Goal: Transaction & Acquisition: Book appointment/travel/reservation

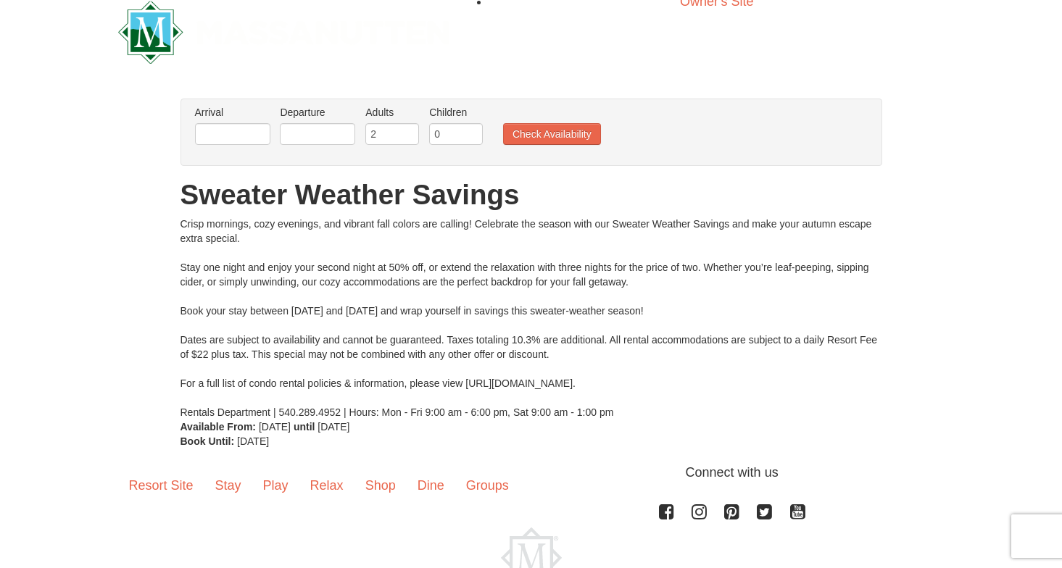
scroll to position [3, 0]
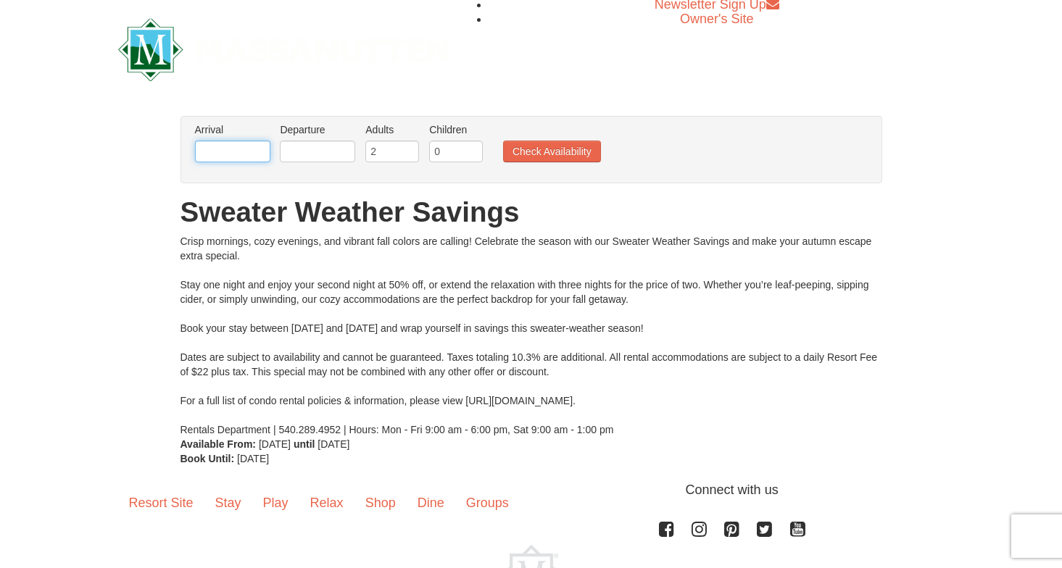
click at [240, 155] on input "text" at bounding box center [232, 152] width 75 height 22
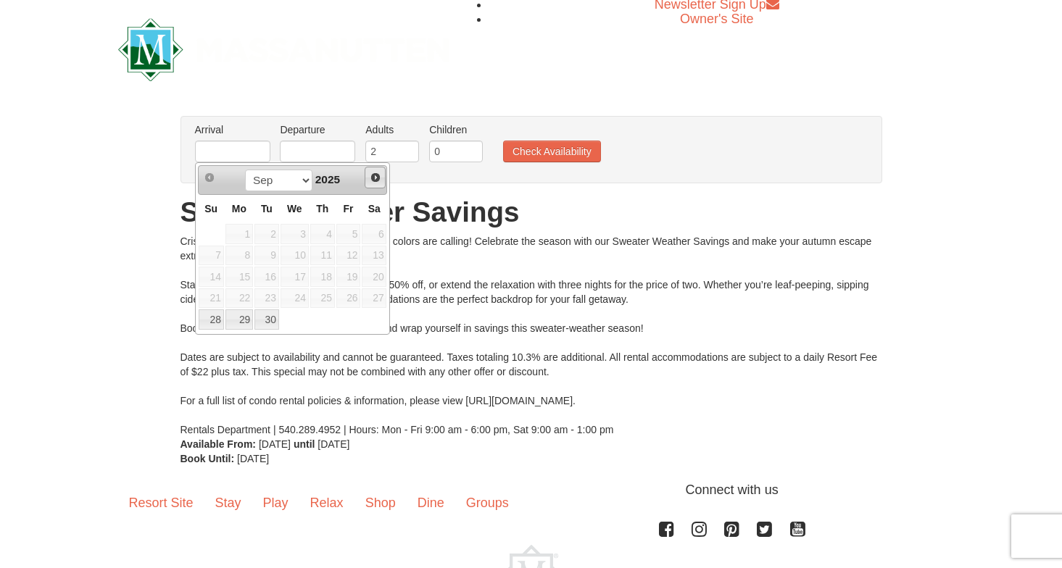
click at [375, 175] on span "Next" at bounding box center [376, 178] width 12 height 12
click at [355, 231] on link "3" at bounding box center [348, 234] width 25 height 20
type input "[DATE]"
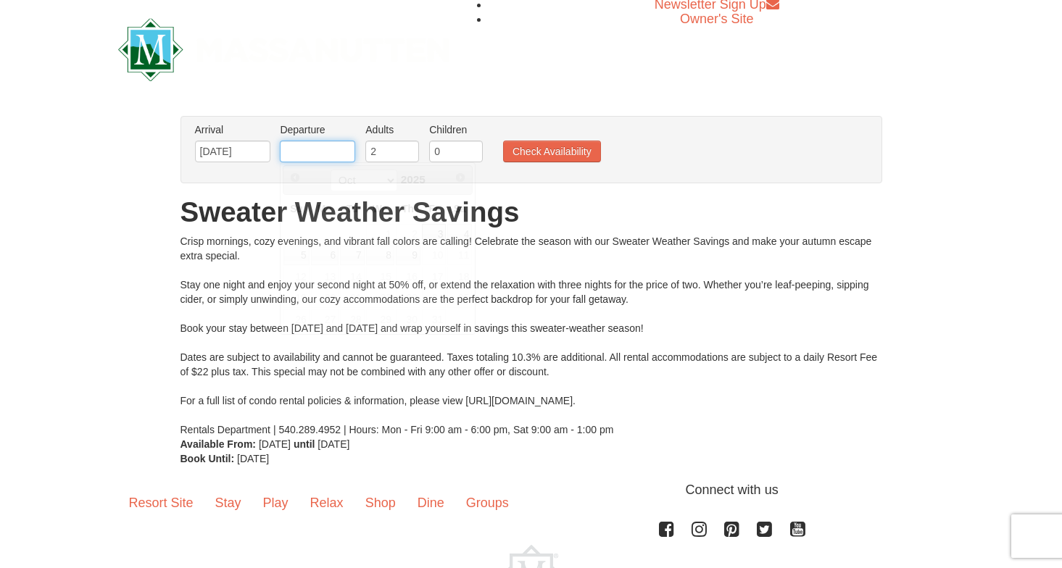
click at [335, 151] on input "text" at bounding box center [317, 152] width 75 height 22
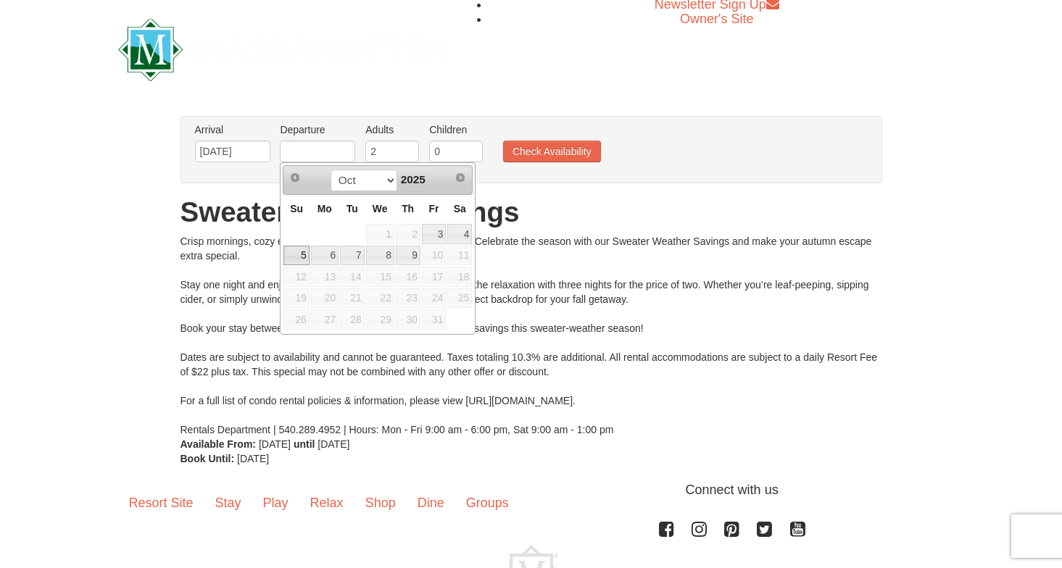
click at [303, 259] on link "5" at bounding box center [295, 256] width 25 height 20
type input "[DATE]"
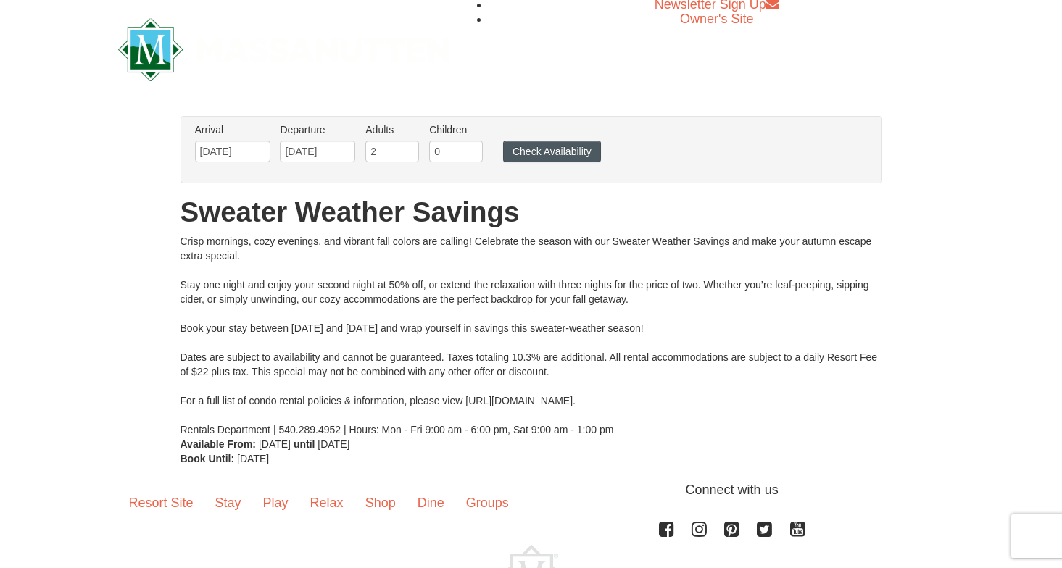
click at [517, 149] on button "Check Availability" at bounding box center [552, 152] width 98 height 22
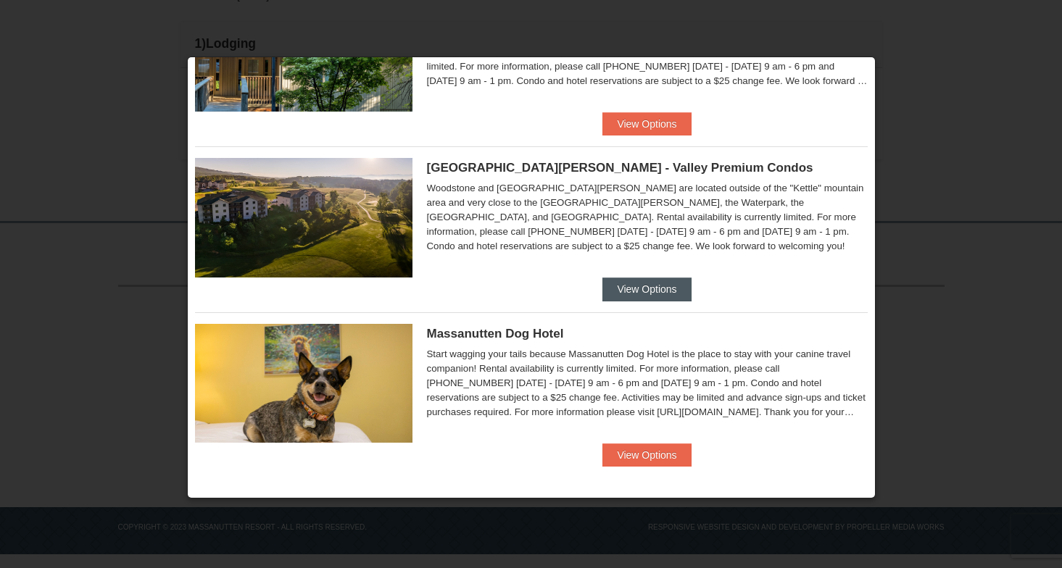
scroll to position [775, 0]
click at [658, 291] on button "View Options" at bounding box center [646, 289] width 88 height 23
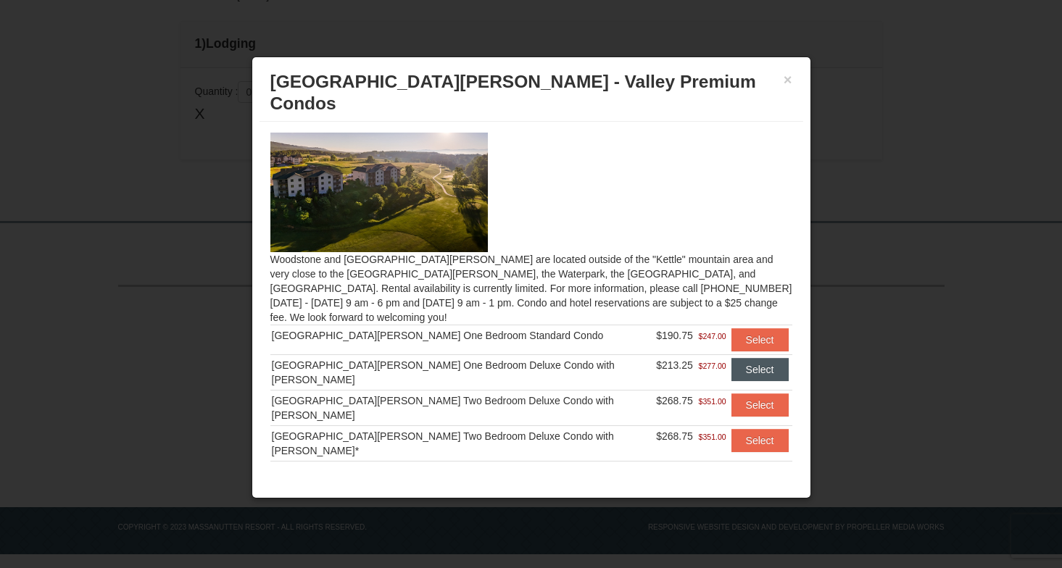
click at [731, 358] on button "Select" at bounding box center [759, 369] width 57 height 23
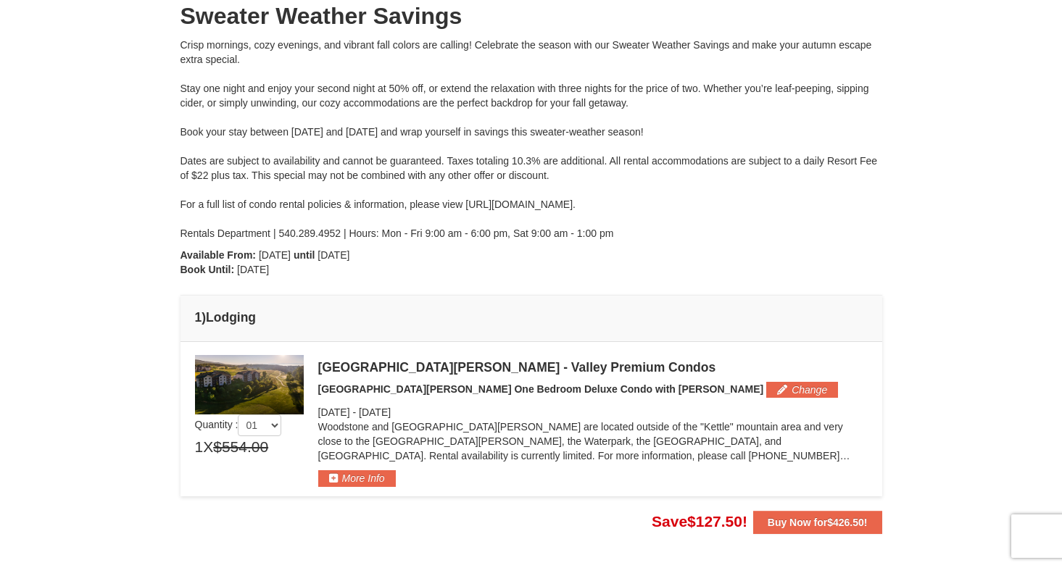
scroll to position [157, 0]
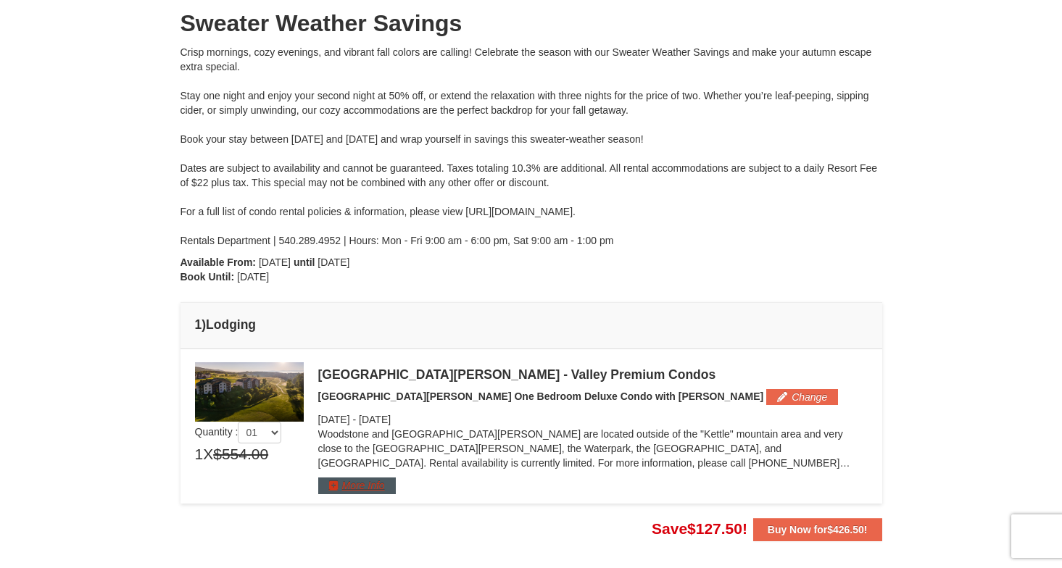
click at [385, 482] on button "More Info" at bounding box center [357, 486] width 78 height 16
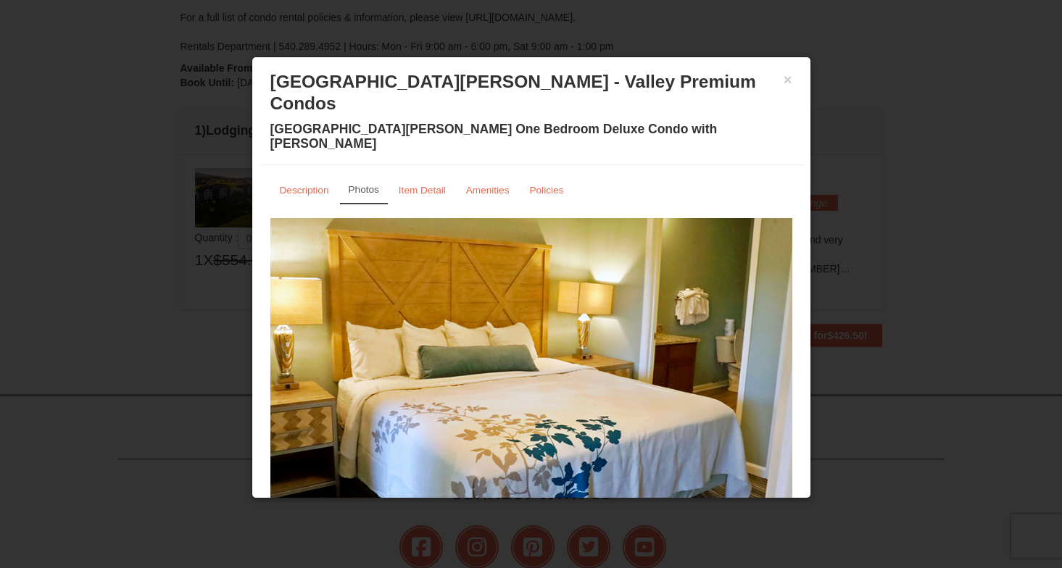
scroll to position [0, 0]
click at [787, 81] on button "×" at bounding box center [788, 79] width 9 height 14
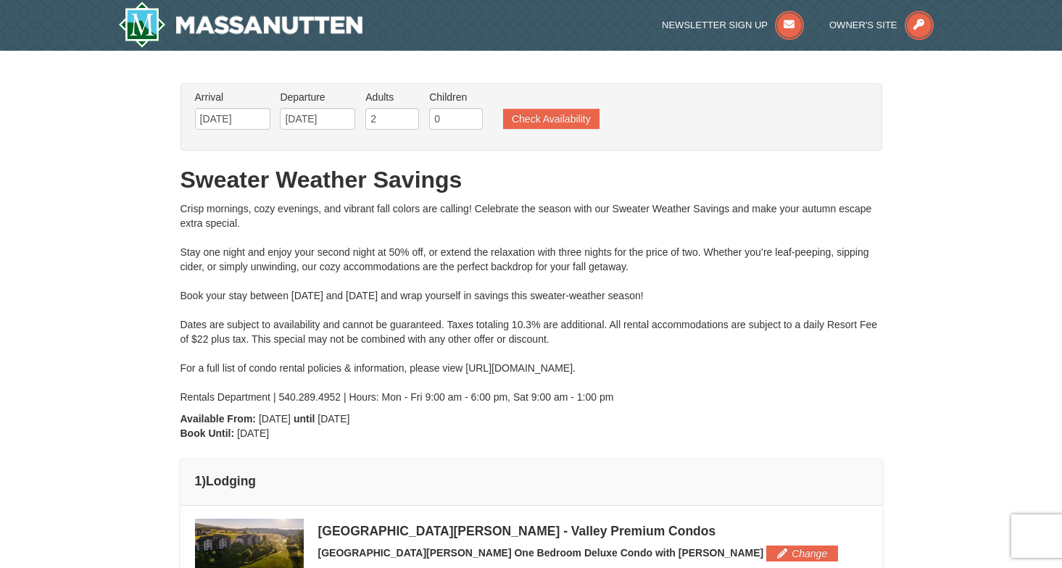
scroll to position [-1, 0]
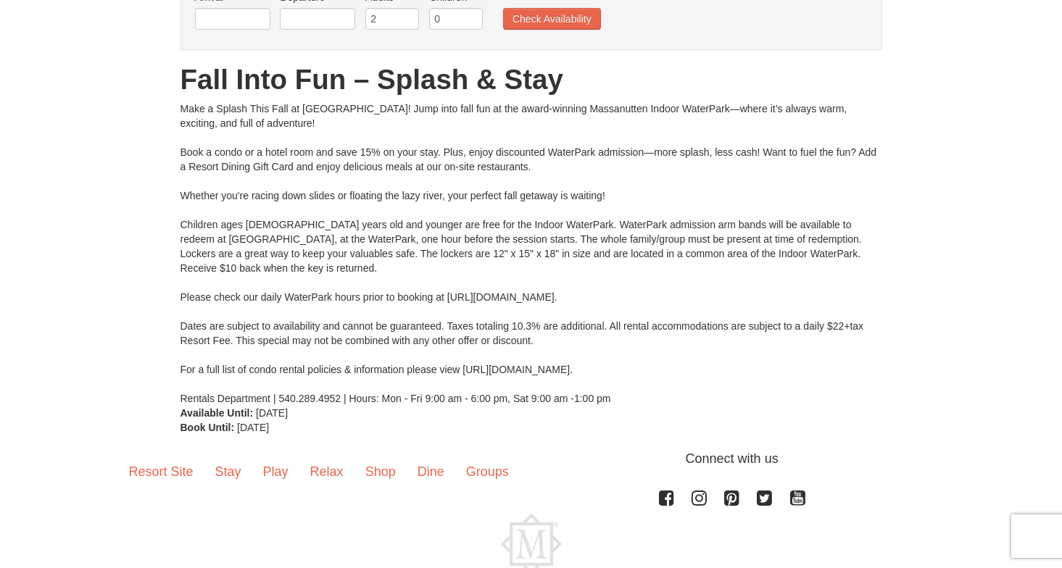
scroll to position [136, 0]
click at [251, 23] on input "text" at bounding box center [232, 18] width 75 height 22
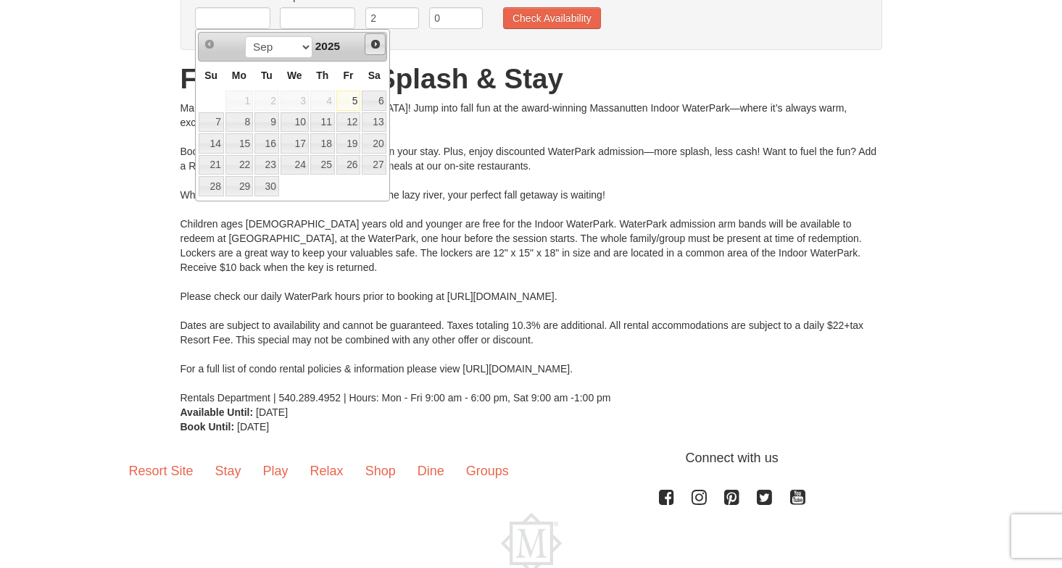
click at [377, 46] on span "Next" at bounding box center [376, 44] width 12 height 12
click at [354, 100] on link "3" at bounding box center [348, 101] width 25 height 20
type input "[DATE]"
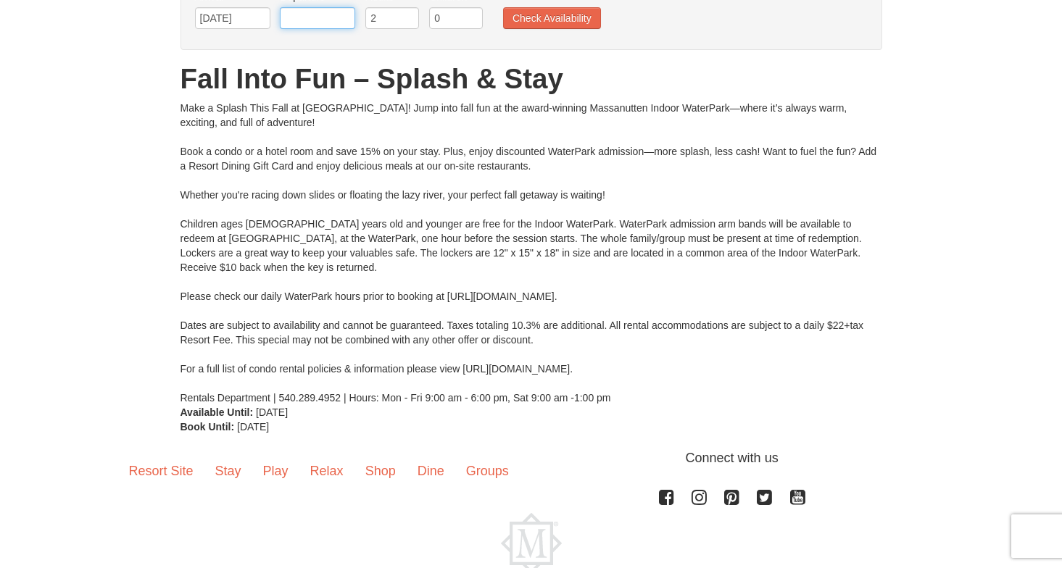
click at [332, 18] on input "text" at bounding box center [317, 18] width 75 height 22
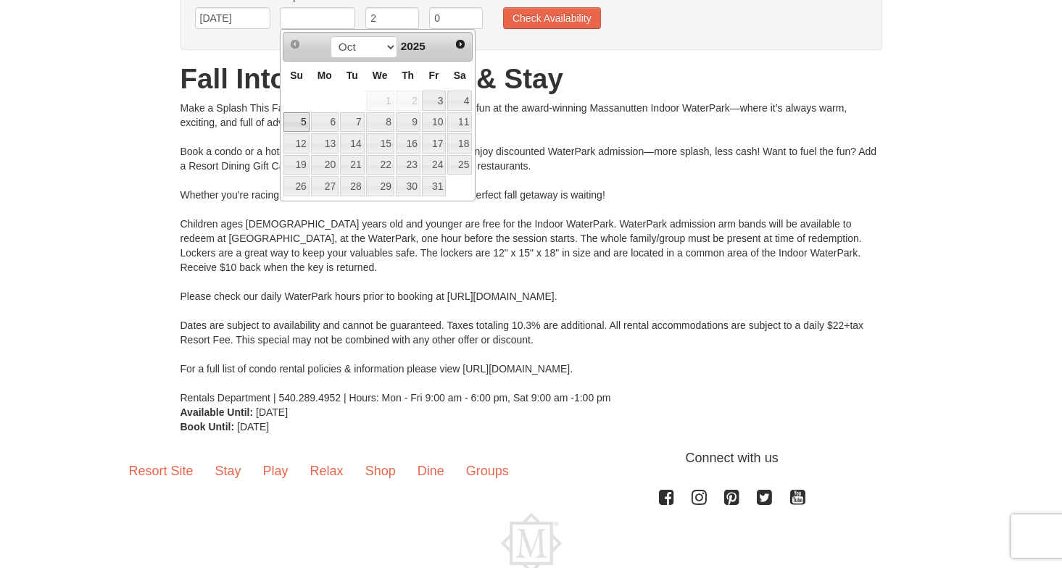
click at [299, 117] on link "5" at bounding box center [295, 122] width 25 height 20
type input "[DATE]"
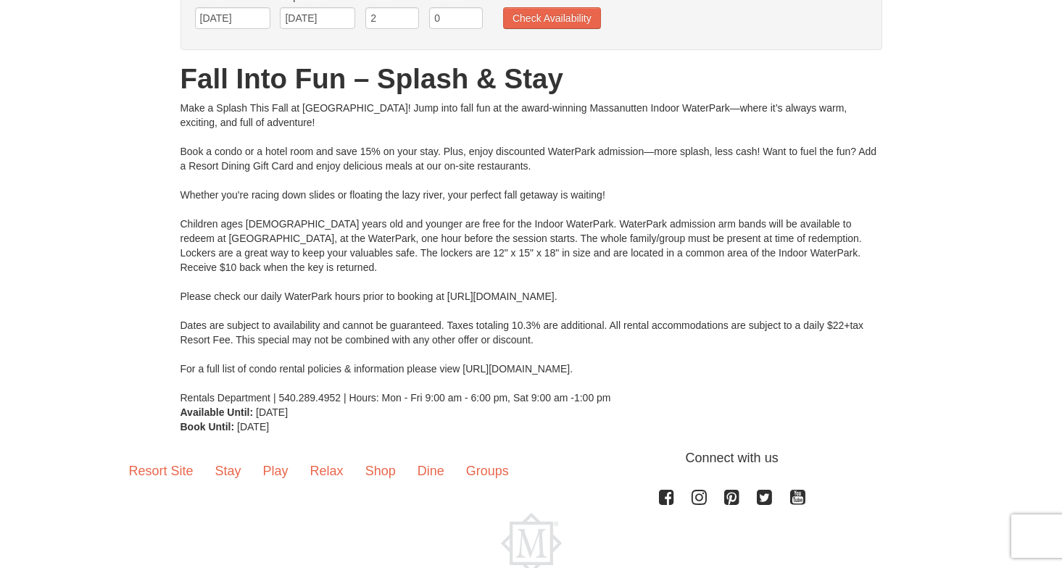
click at [542, 3] on ul "Arrival Please format dates MM/DD/YYYY Please format dates MM/DD/YYYY 10/03/202…" at bounding box center [523, 12] width 665 height 47
click at [534, 18] on button "Check Availability" at bounding box center [552, 18] width 98 height 22
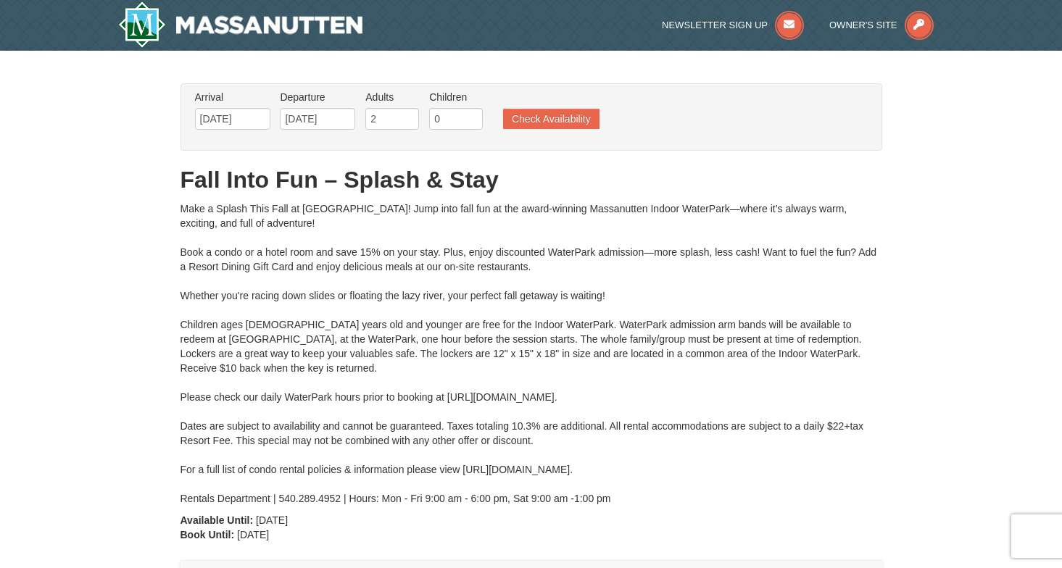
type input "[DATE]"
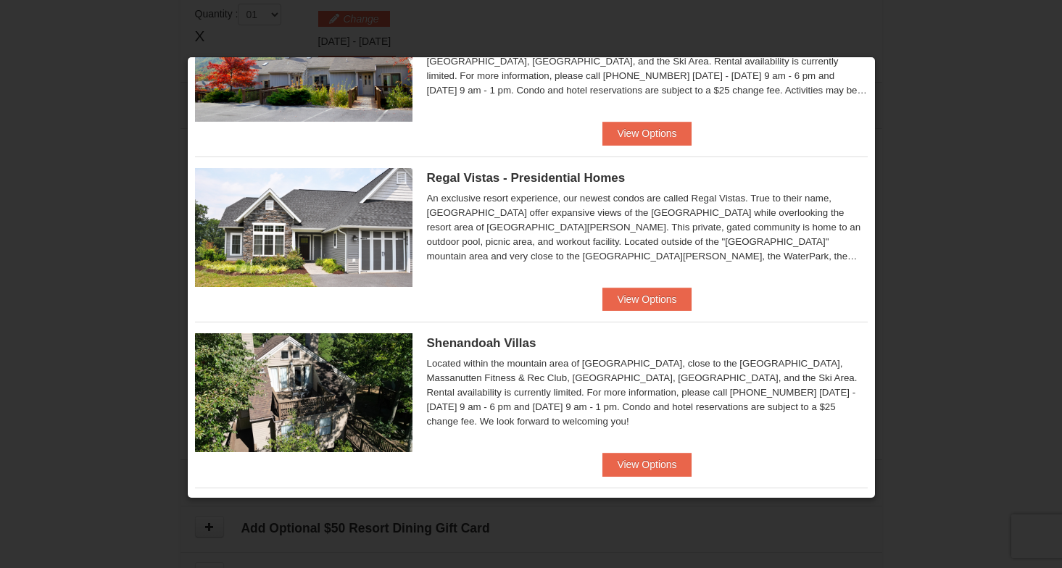
scroll to position [120, 0]
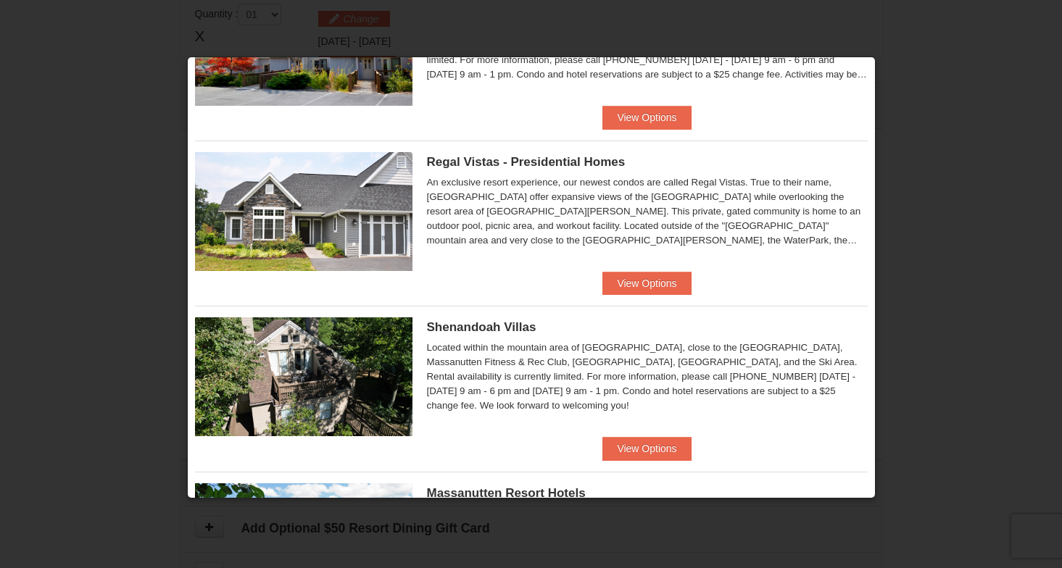
click at [636, 297] on ul "Eagle Trace - Mountain Townhomes Eagle Trace One Bedroom Townhouse with Full Ki…" at bounding box center [531, 554] width 673 height 1159
click at [644, 284] on button "View Options" at bounding box center [646, 283] width 88 height 23
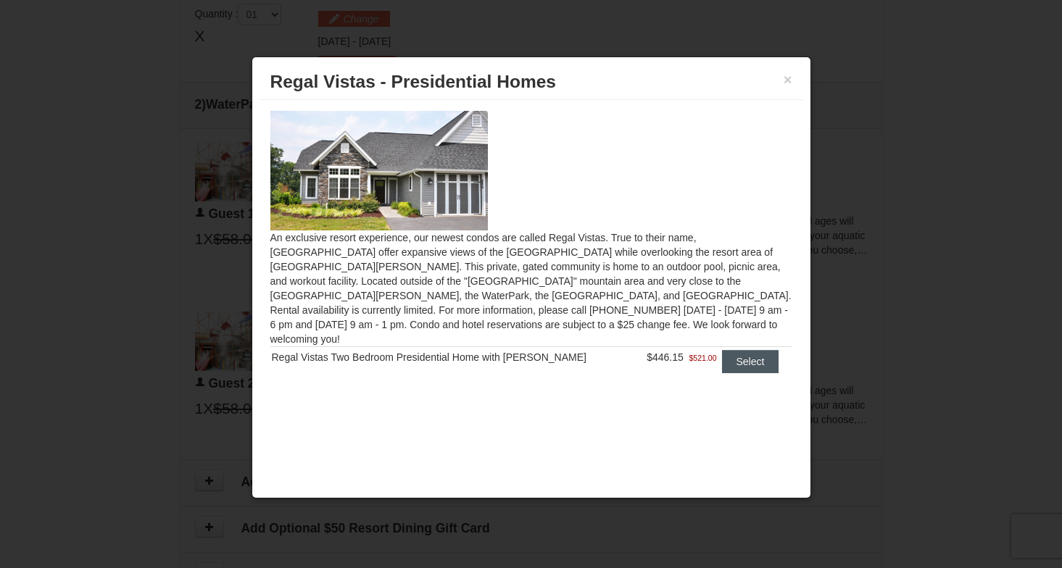
click at [743, 350] on button "Select" at bounding box center [750, 361] width 57 height 23
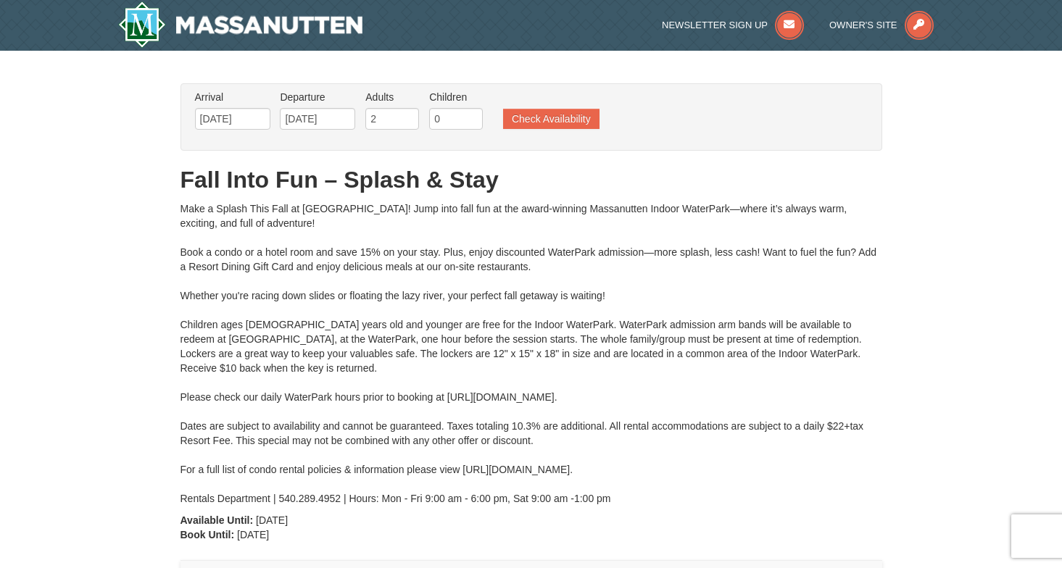
scroll to position [0, 0]
click at [244, 125] on input "[DATE]" at bounding box center [232, 119] width 75 height 22
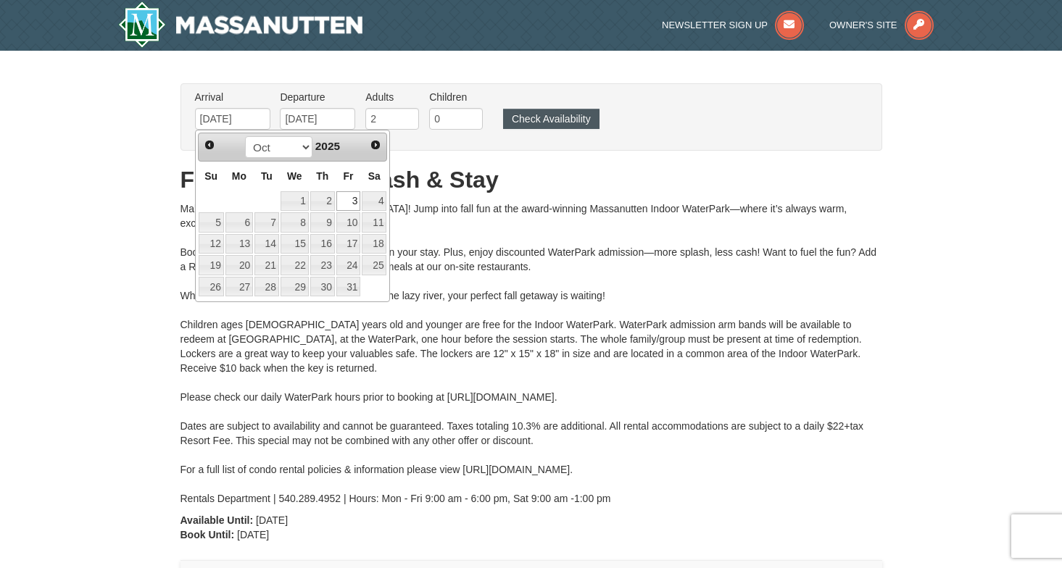
click at [555, 123] on button "Check Availability" at bounding box center [551, 119] width 96 height 20
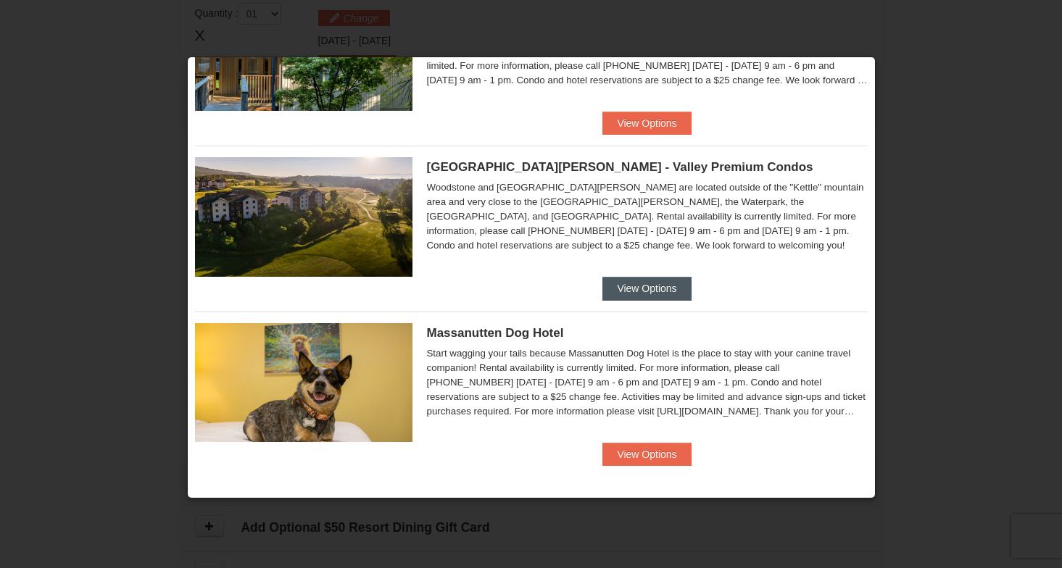
scroll to position [775, 0]
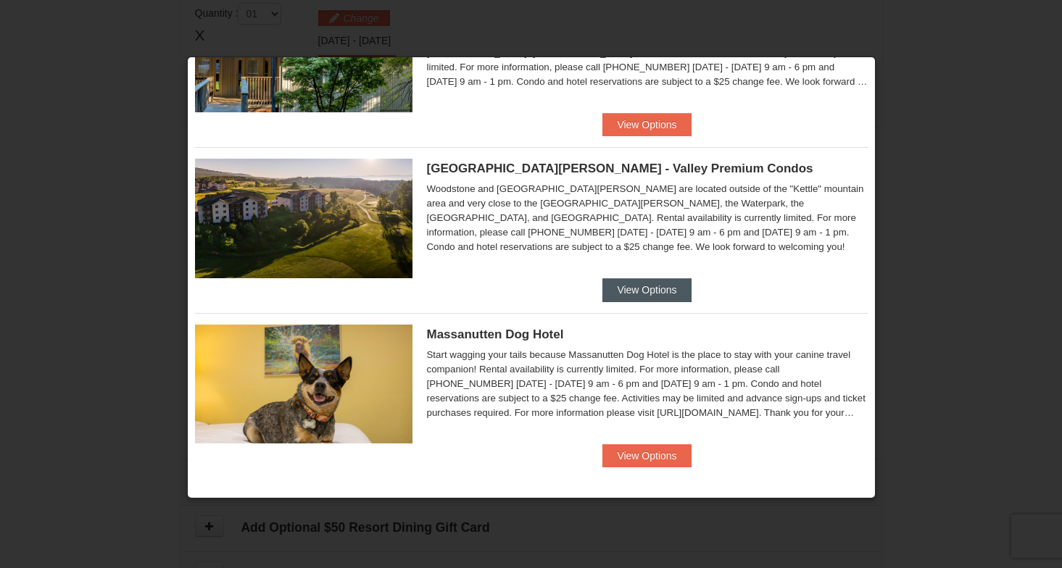
click at [629, 299] on button "View Options" at bounding box center [646, 289] width 88 height 23
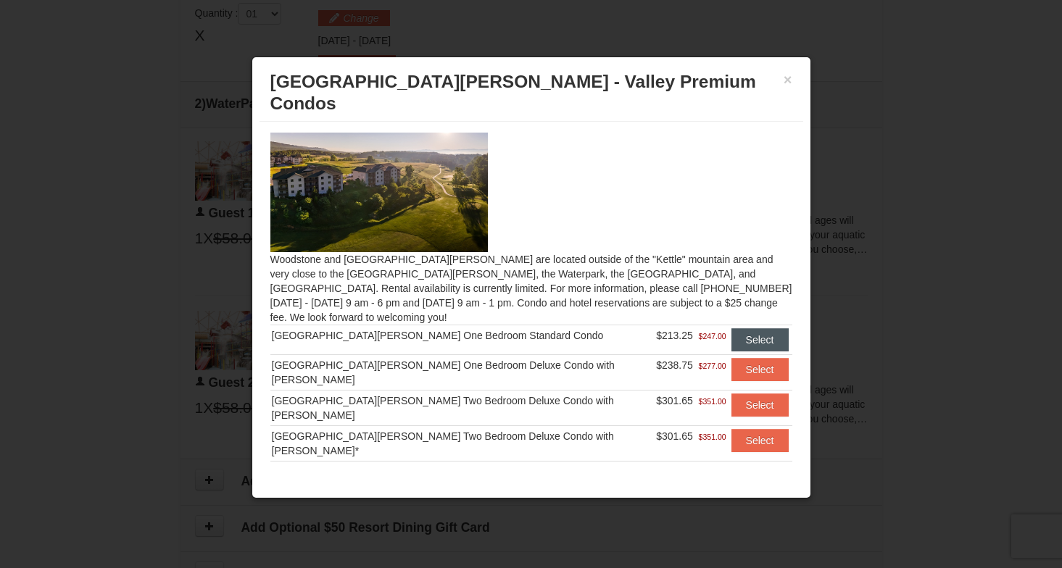
click at [748, 328] on button "Select" at bounding box center [759, 339] width 57 height 23
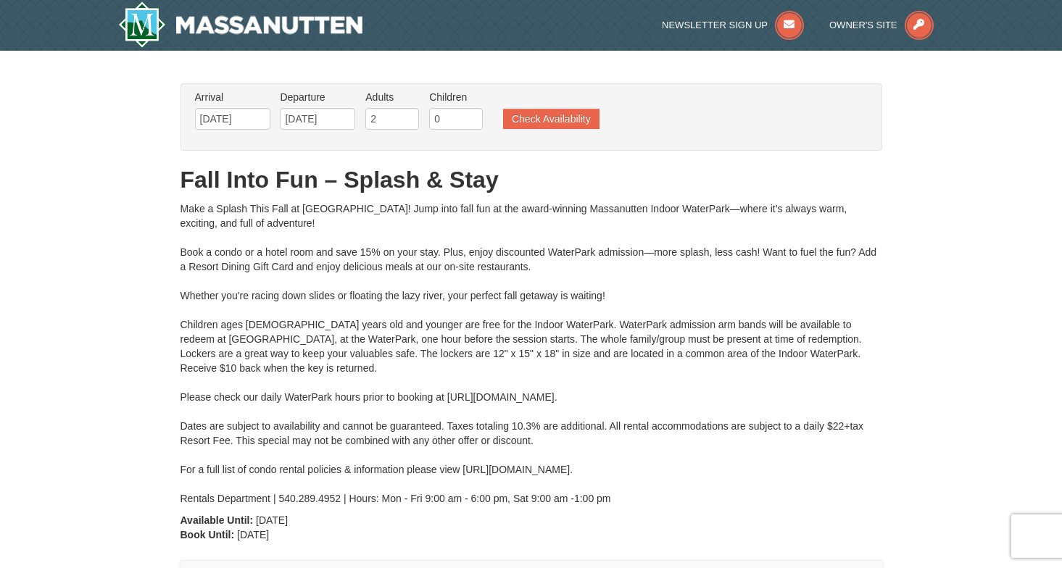
scroll to position [0, 0]
click at [304, 26] on img at bounding box center [240, 24] width 245 height 46
